Goal: Complete application form

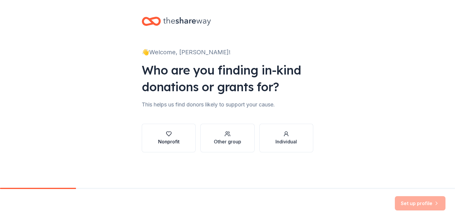
click at [171, 139] on div "Nonprofit" at bounding box center [168, 141] width 21 height 7
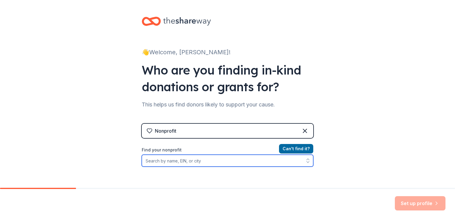
click at [175, 159] on input "Find your nonprofit" at bounding box center [228, 161] width 172 height 12
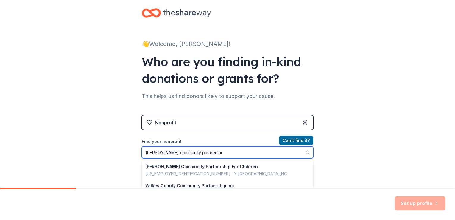
type input "[PERSON_NAME] community partnership"
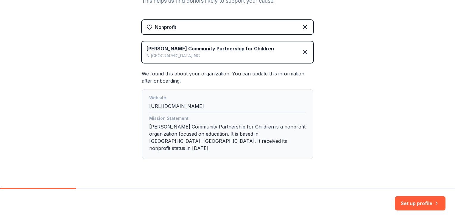
scroll to position [108, 0]
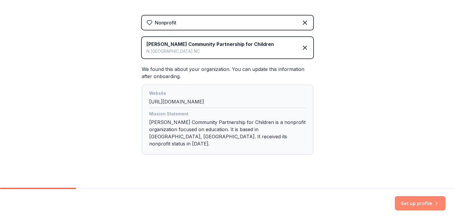
click at [401, 205] on button "Set up profile" at bounding box center [420, 203] width 51 height 14
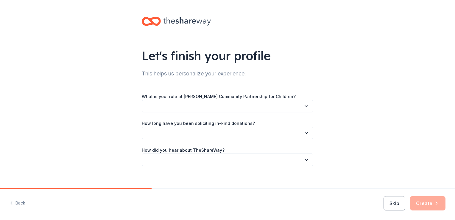
click at [272, 108] on button "button" at bounding box center [228, 106] width 172 height 13
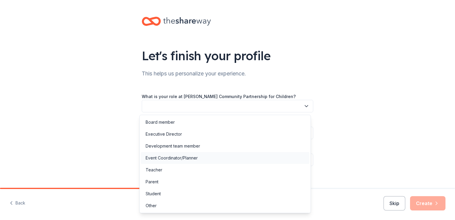
click at [182, 158] on div "Event Coordinator/Planner" at bounding box center [172, 157] width 52 height 7
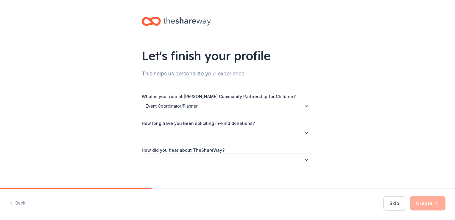
click at [193, 133] on button "button" at bounding box center [228, 133] width 172 height 13
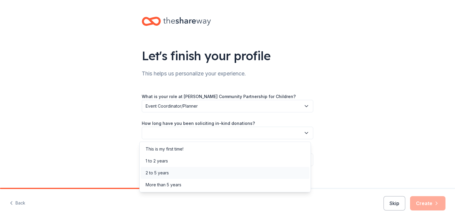
click at [165, 169] on div "2 to 5 years" at bounding box center [157, 172] width 23 height 7
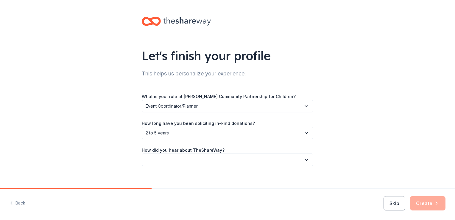
click at [172, 161] on button "button" at bounding box center [228, 159] width 172 height 13
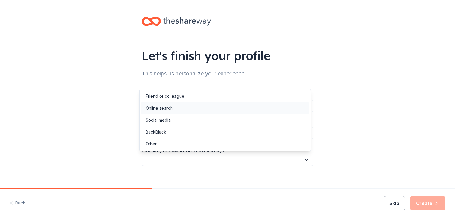
click at [176, 109] on div "Online search" at bounding box center [225, 108] width 169 height 12
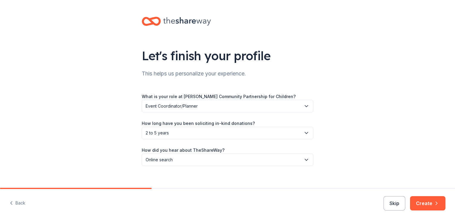
click at [407, 126] on div "Let's finish your profile This helps us personalize your experience. What is yo…" at bounding box center [227, 97] width 455 height 194
click at [306, 176] on div "Let's finish your profile This helps us personalize your experience. What is yo…" at bounding box center [227, 97] width 191 height 194
click at [429, 201] on button "Create" at bounding box center [427, 203] width 35 height 14
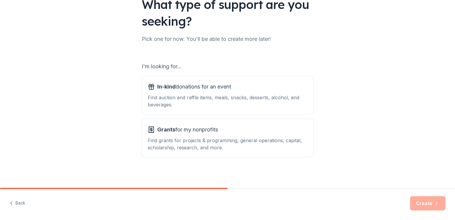
scroll to position [52, 0]
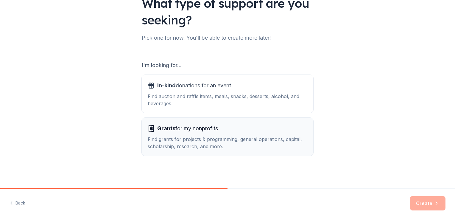
click at [272, 128] on div "Grants for my nonprofits" at bounding box center [228, 129] width 160 height 10
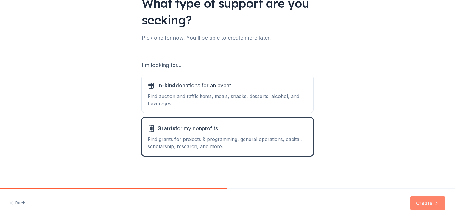
click at [428, 204] on button "Create" at bounding box center [427, 203] width 35 height 14
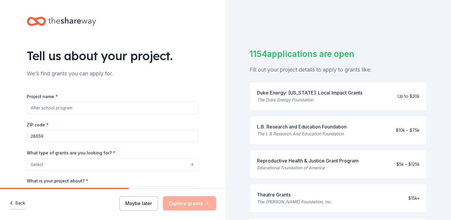
click at [22, 204] on button "Back" at bounding box center [18, 203] width 16 height 13
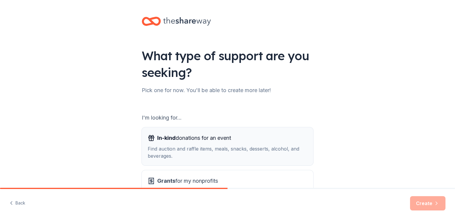
click at [184, 139] on span "In-kind donations for an event" at bounding box center [194, 138] width 74 height 10
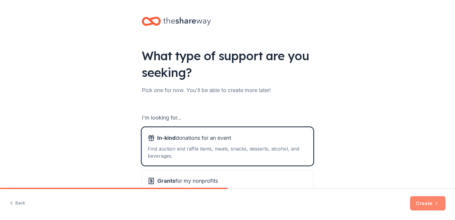
click at [435, 206] on button "Create" at bounding box center [427, 203] width 35 height 14
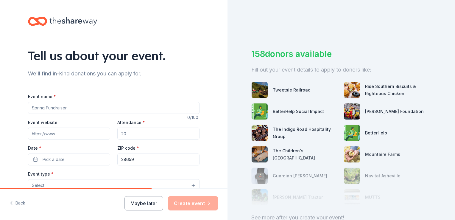
click at [160, 111] on input "Event name *" at bounding box center [114, 108] width 172 height 12
type input "Clothes Drive"
type input "[DOMAIN_NAME]"
type input "50"
click at [34, 159] on button "Pick a date" at bounding box center [69, 159] width 82 height 12
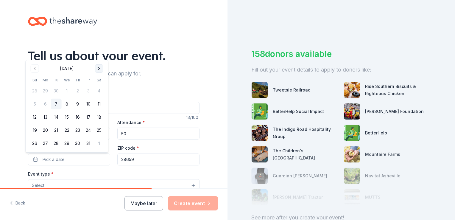
click at [99, 71] on button "Go to next month" at bounding box center [99, 68] width 8 height 8
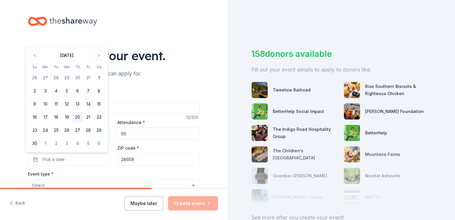
click at [79, 121] on button "20" at bounding box center [77, 117] width 11 height 11
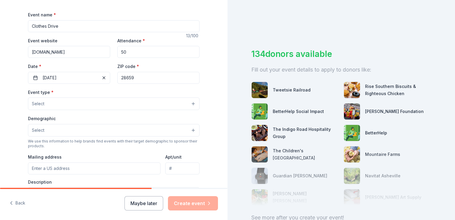
scroll to position [82, 0]
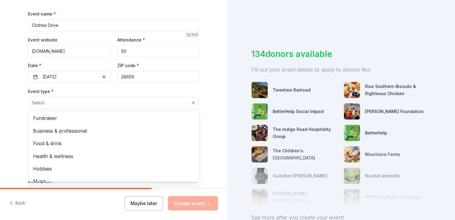
click at [180, 103] on button "Select" at bounding box center [114, 102] width 172 height 13
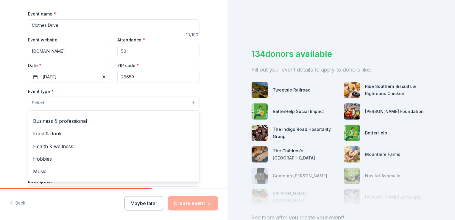
scroll to position [20, 0]
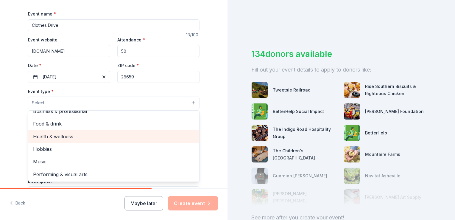
click at [65, 135] on span "Health & wellness" at bounding box center [113, 137] width 161 height 8
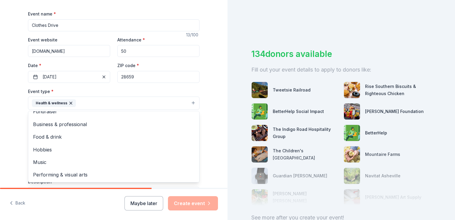
click at [207, 103] on div "Tell us about your event. We'll find in-kind donations you can apply for. Event…" at bounding box center [113, 116] width 227 height 397
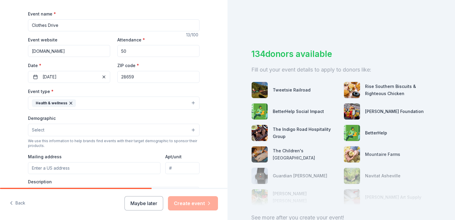
click at [135, 128] on button "Select" at bounding box center [114, 130] width 172 height 13
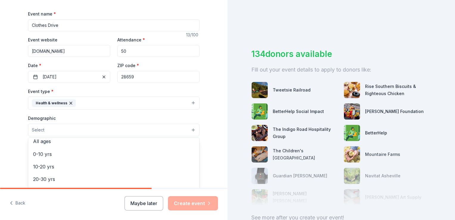
scroll to position [46, 0]
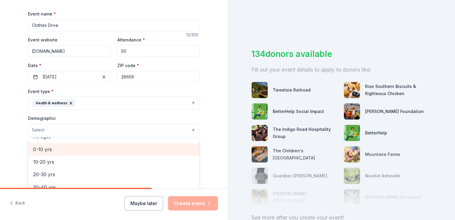
click at [49, 145] on span "0-10 yrs" at bounding box center [113, 149] width 161 height 8
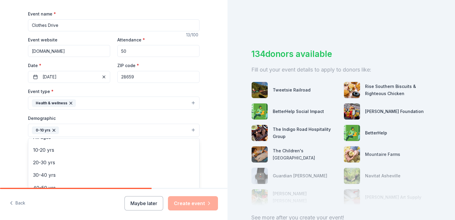
scroll to position [210, 0]
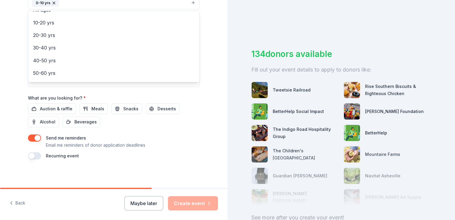
click at [197, 112] on div "Event name * Clothes Drive 13 /100 Event website [DOMAIN_NAME] Attendance * 50 …" at bounding box center [114, 21] width 172 height 276
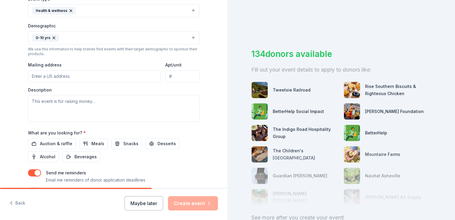
scroll to position [167, 0]
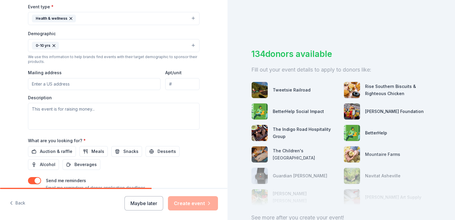
click at [26, 202] on div "Back Maybe later Create event" at bounding box center [113, 204] width 227 height 31
click at [21, 202] on button "Back" at bounding box center [18, 203] width 16 height 13
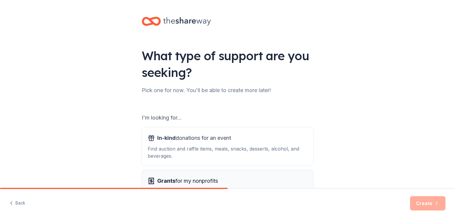
click at [171, 177] on span "Grants" at bounding box center [166, 180] width 18 height 6
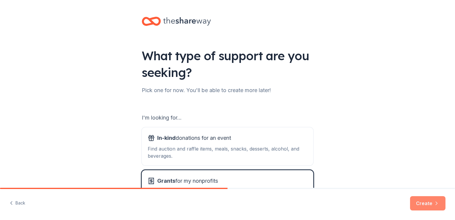
click at [419, 204] on button "Create" at bounding box center [427, 203] width 35 height 14
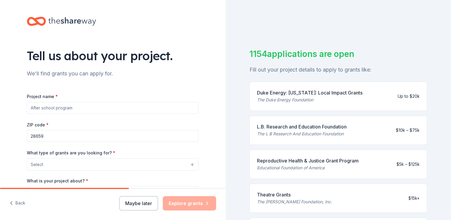
click at [101, 109] on input "Project name *" at bounding box center [113, 108] width 172 height 12
type input "c"
type input "Clothing Drive"
click at [112, 166] on button "Select" at bounding box center [113, 164] width 172 height 13
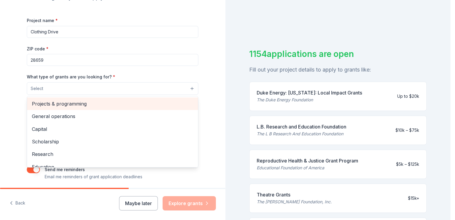
click at [124, 105] on span "Projects & programming" at bounding box center [112, 104] width 161 height 8
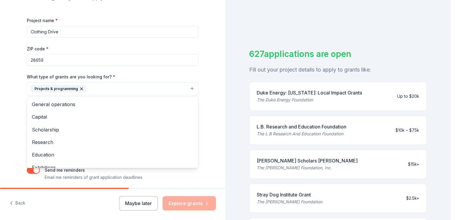
click at [144, 70] on div "Project name * Clothing Drive ZIP code * 28659 What type of grants are you look…" at bounding box center [113, 99] width 172 height 164
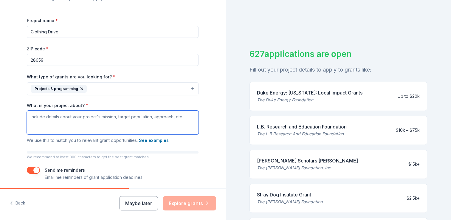
click at [86, 118] on textarea "What is your project about? *" at bounding box center [113, 122] width 172 height 24
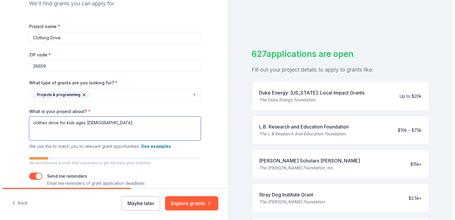
scroll to position [70, 0]
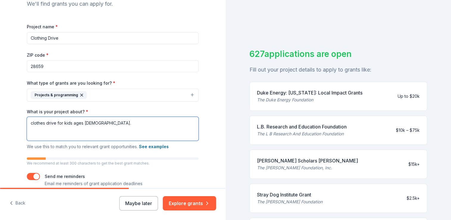
click at [119, 120] on textarea "clothes drive for kids ages [DEMOGRAPHIC_DATA]." at bounding box center [113, 129] width 172 height 24
click at [119, 121] on textarea "clothes drive for kids ages [DEMOGRAPHIC_DATA]." at bounding box center [113, 129] width 172 height 24
click at [116, 122] on textarea "clothes drive for kids ages [DEMOGRAPHIC_DATA]." at bounding box center [113, 129] width 172 height 24
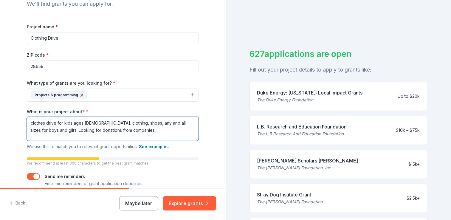
type textarea "clothes drive for kids ages [DEMOGRAPHIC_DATA]. clothing, shoes, any and all si…"
click at [178, 211] on div "Back Maybe later Explore grants" at bounding box center [112, 204] width 225 height 31
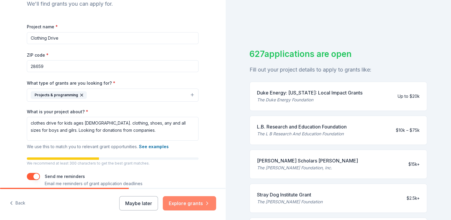
click at [180, 207] on button "Explore grants" at bounding box center [189, 203] width 53 height 14
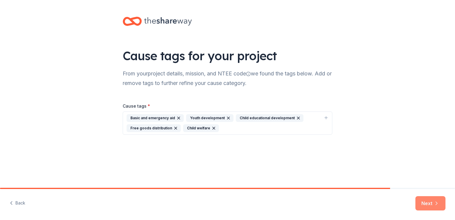
click at [428, 205] on button "Next" at bounding box center [430, 203] width 30 height 14
